Goal: Answer question/provide support

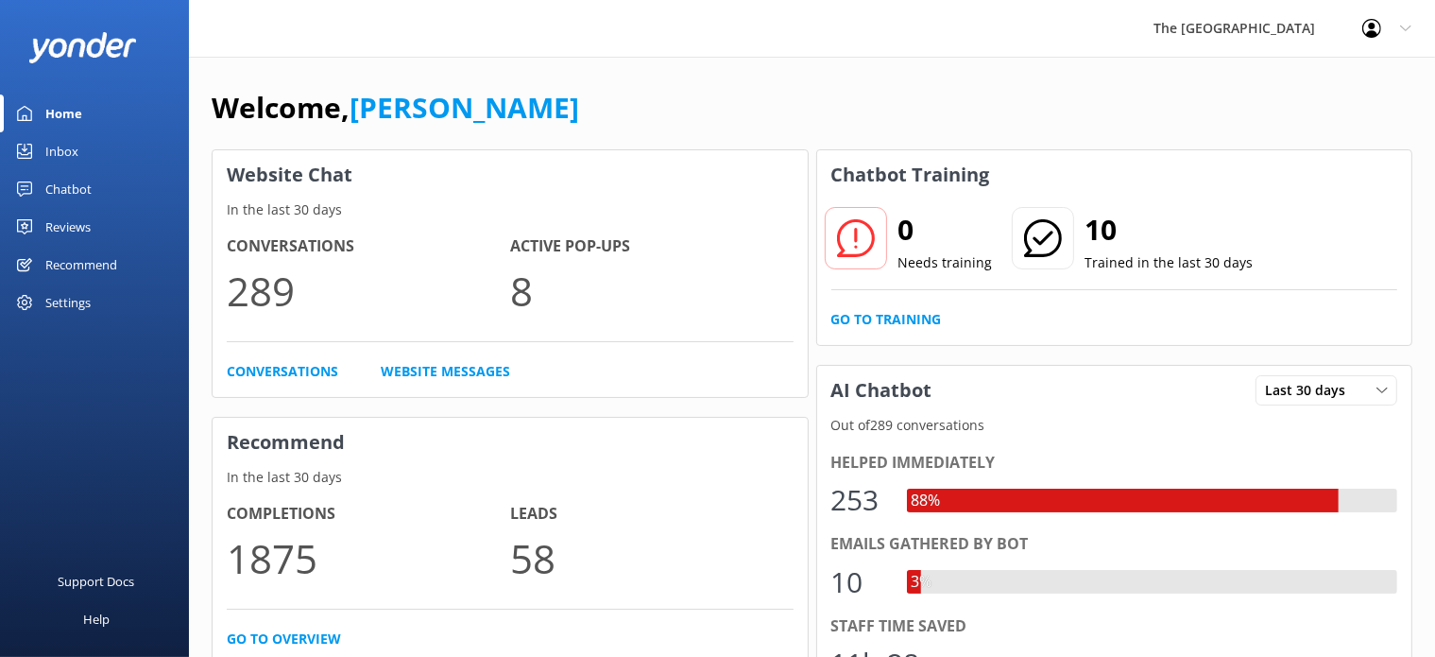
click at [90, 185] on div "Chatbot" at bounding box center [68, 189] width 46 height 38
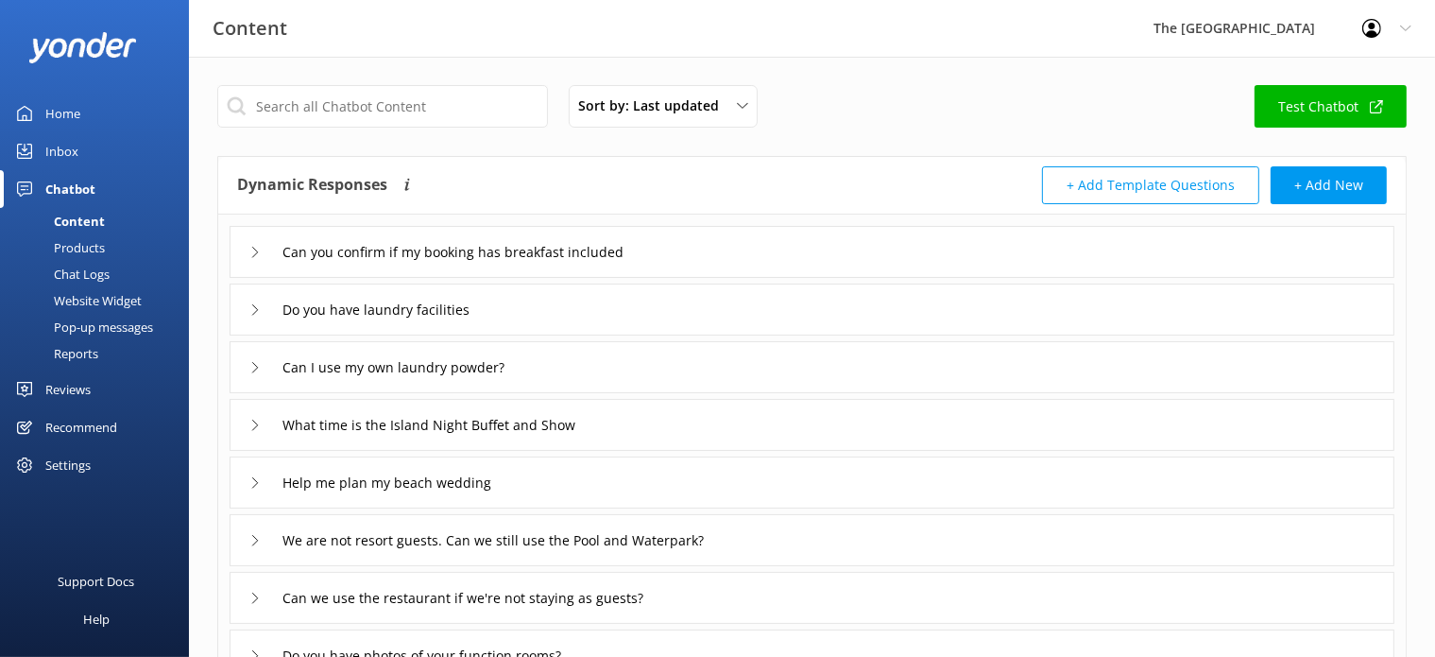
click at [85, 278] on div "Chat Logs" at bounding box center [60, 274] width 98 height 26
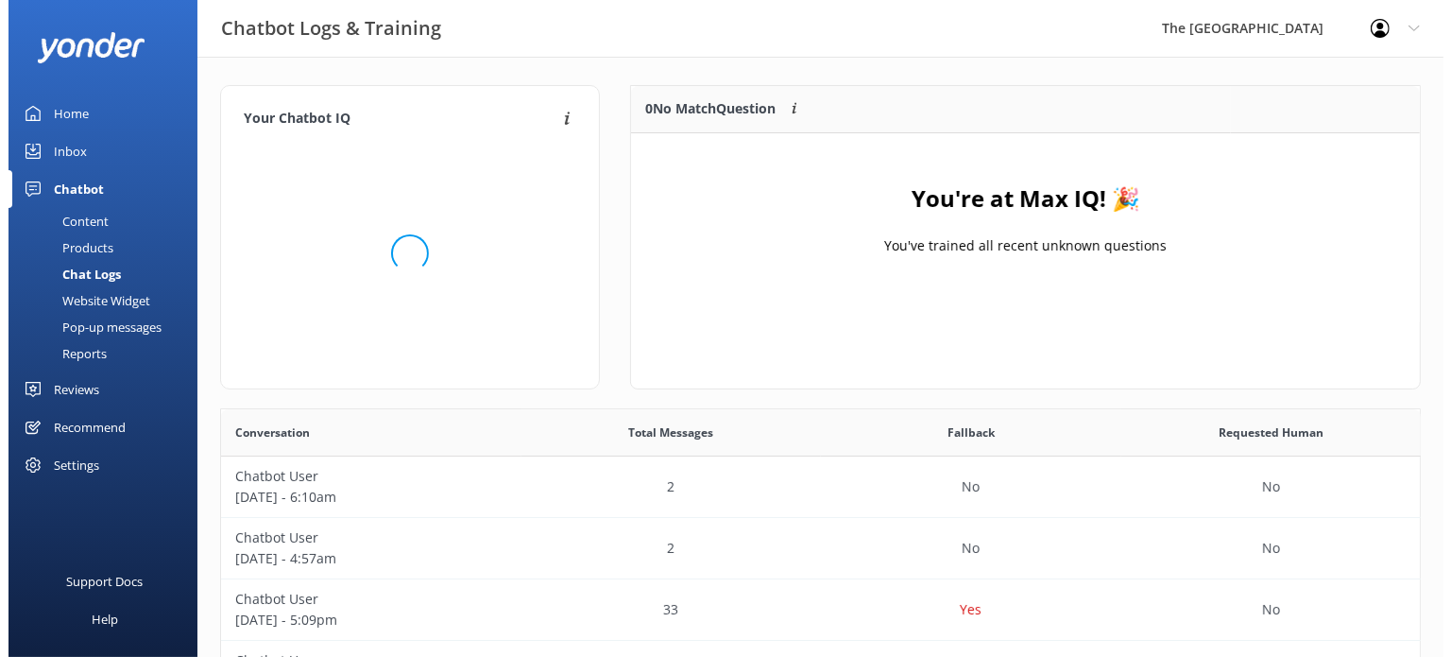
scroll to position [219, 773]
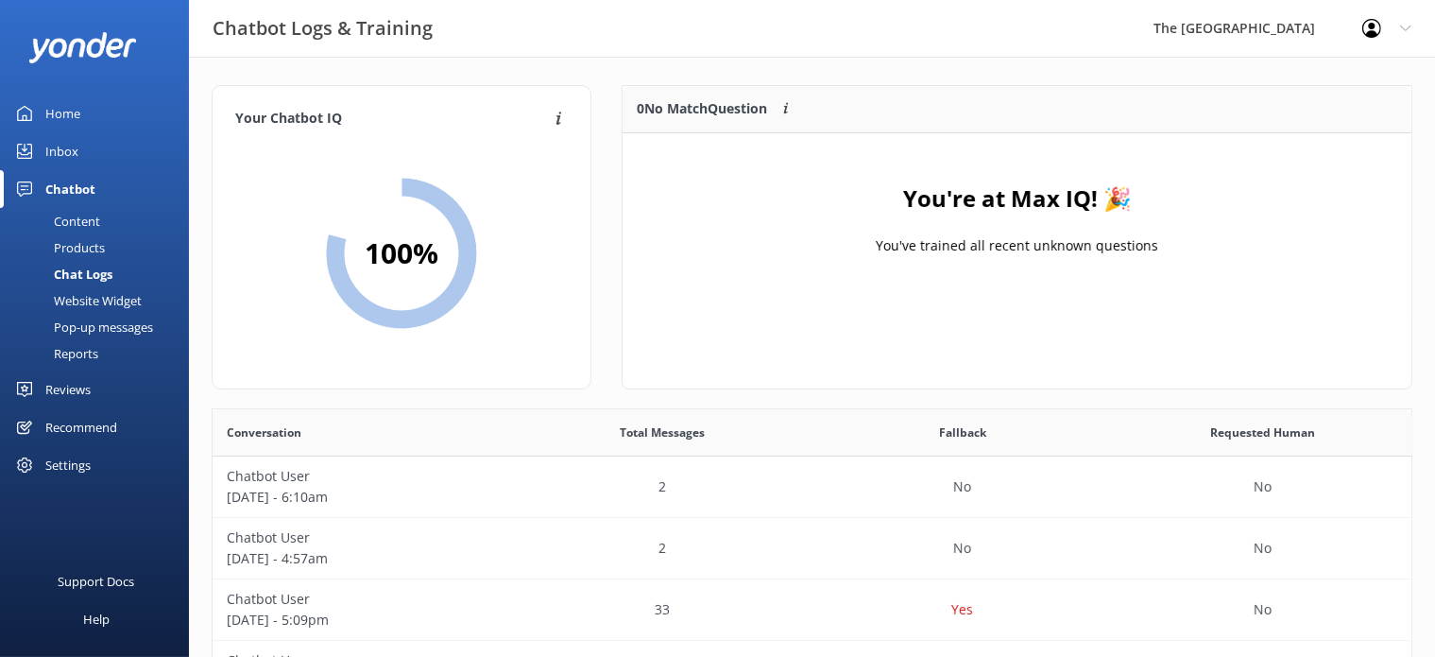
click at [60, 147] on div "Inbox" at bounding box center [61, 151] width 33 height 38
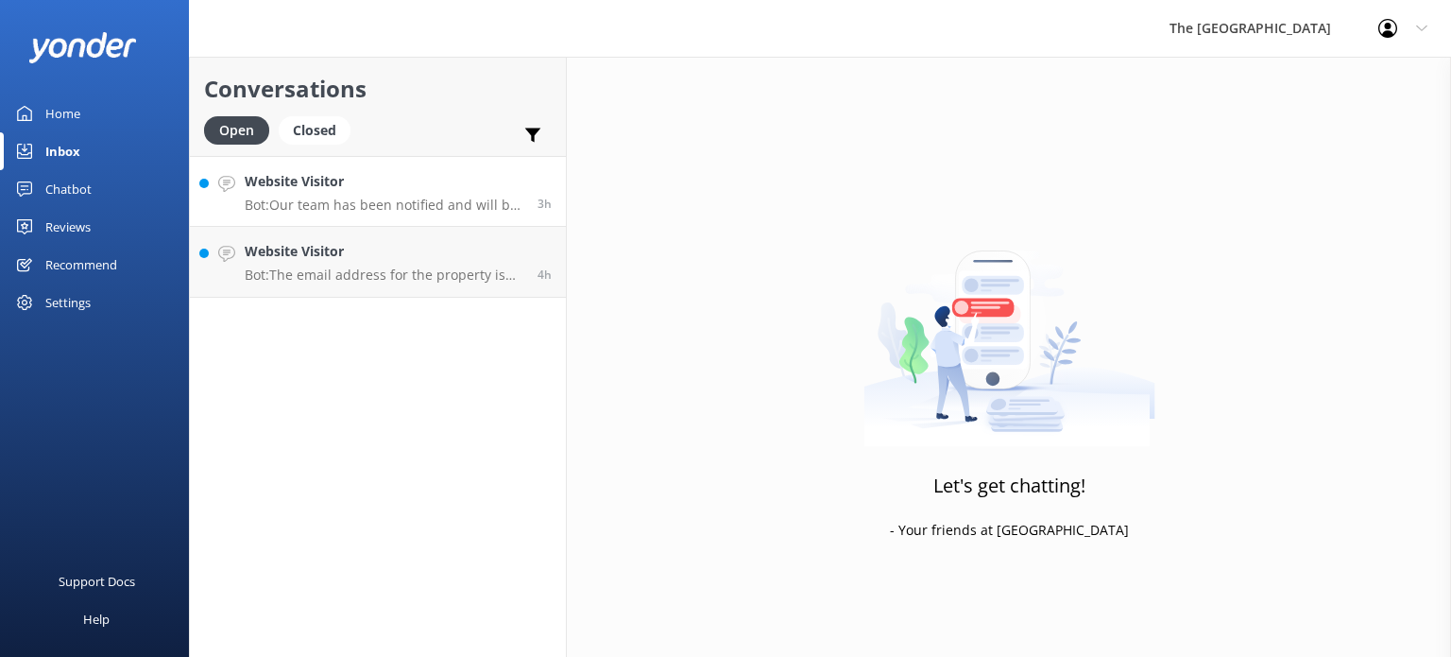
click at [359, 198] on p "Bot: Our team has been notified and will be with you as soon as possible. Alter…" at bounding box center [384, 205] width 279 height 17
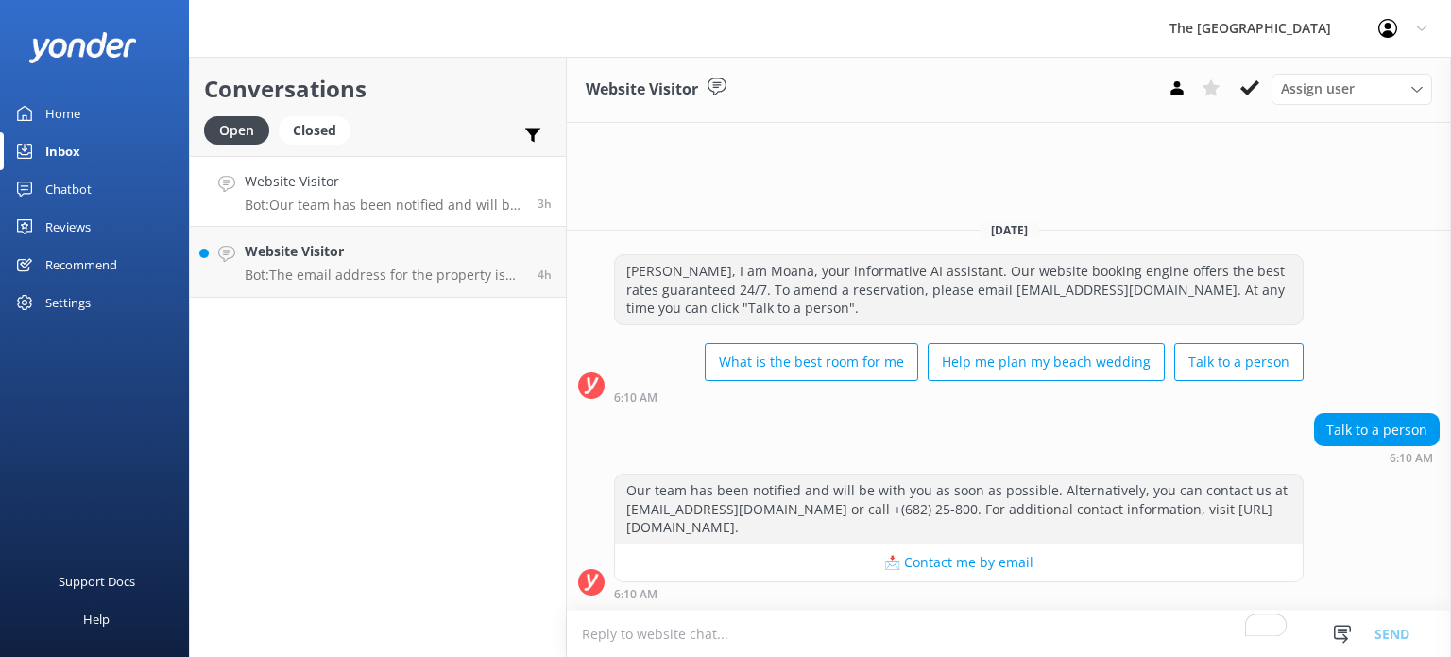
click at [340, 218] on link "Website Visitor Bot: Our team has been notified and will be with you as soon as…" at bounding box center [378, 191] width 376 height 71
click at [340, 267] on p "Bot: The email address for the property is [EMAIL_ADDRESS][DOMAIN_NAME]." at bounding box center [384, 274] width 279 height 17
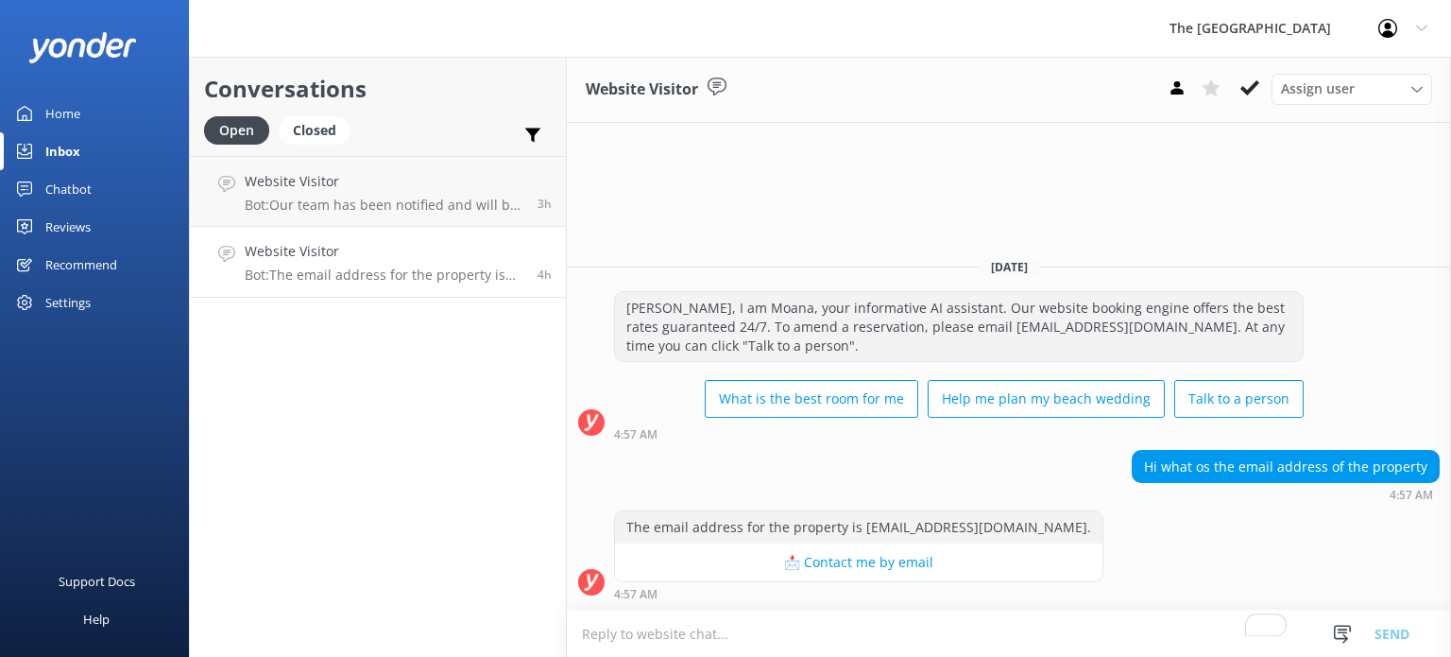
click at [1129, 511] on div "The email address for the property is [EMAIL_ADDRESS][DOMAIN_NAME]. 📩 Contact m…" at bounding box center [1009, 555] width 884 height 90
click at [1246, 85] on icon at bounding box center [1249, 87] width 19 height 19
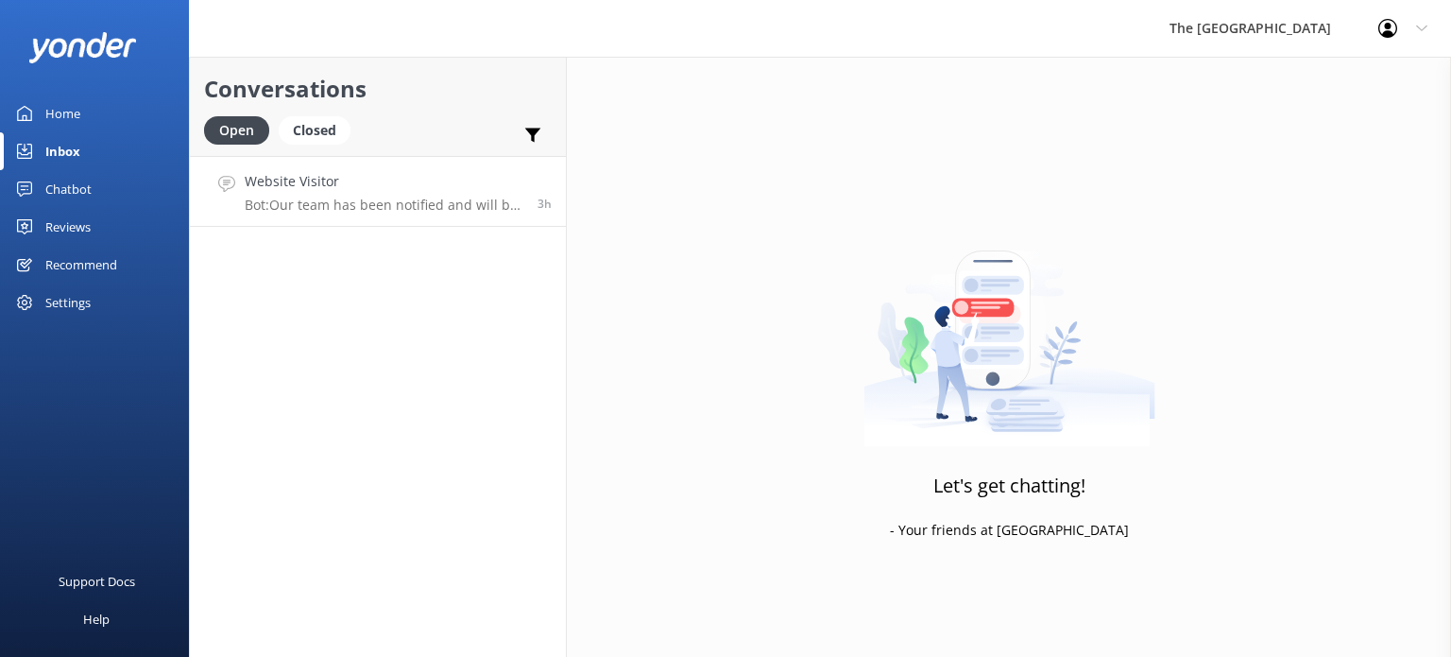
click at [470, 224] on link "Website Visitor Bot: Our team has been notified and will be with you as soon as…" at bounding box center [378, 191] width 376 height 71
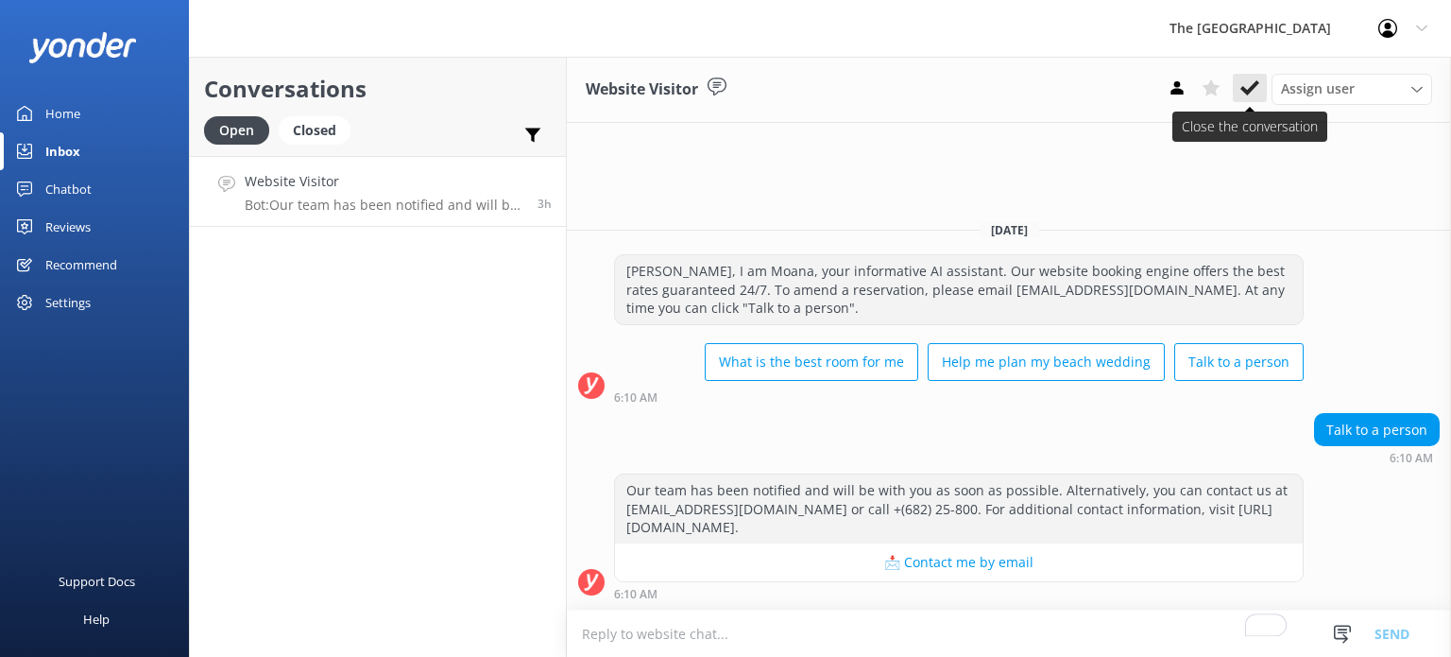
click at [1249, 94] on use at bounding box center [1249, 87] width 19 height 15
